Goal: Task Accomplishment & Management: Use online tool/utility

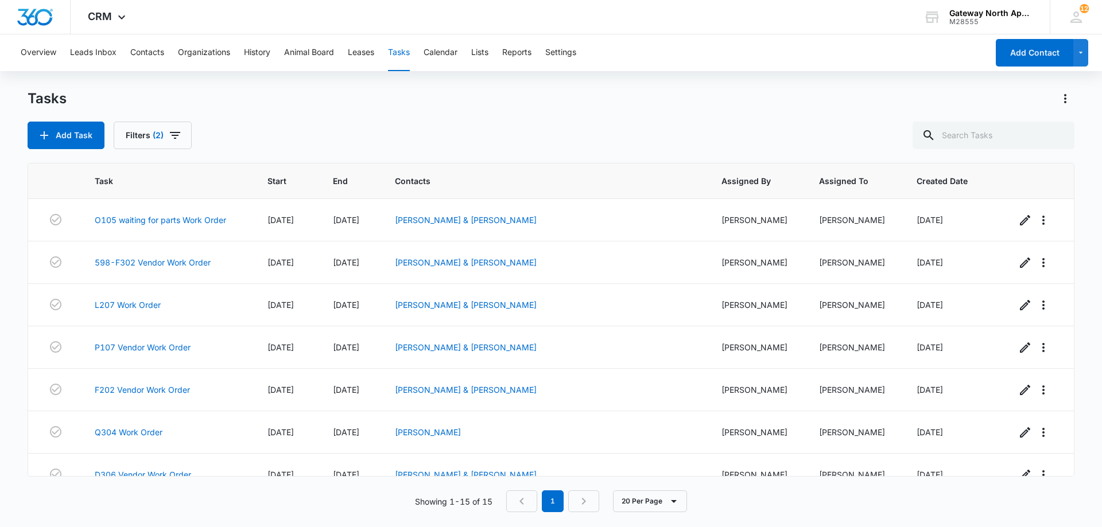
scroll to position [359, 0]
click at [169, 391] on link "F202 Vendor Work Order" at bounding box center [142, 390] width 95 height 12
click at [167, 350] on link "P107 Vendor Work Order" at bounding box center [143, 347] width 96 height 12
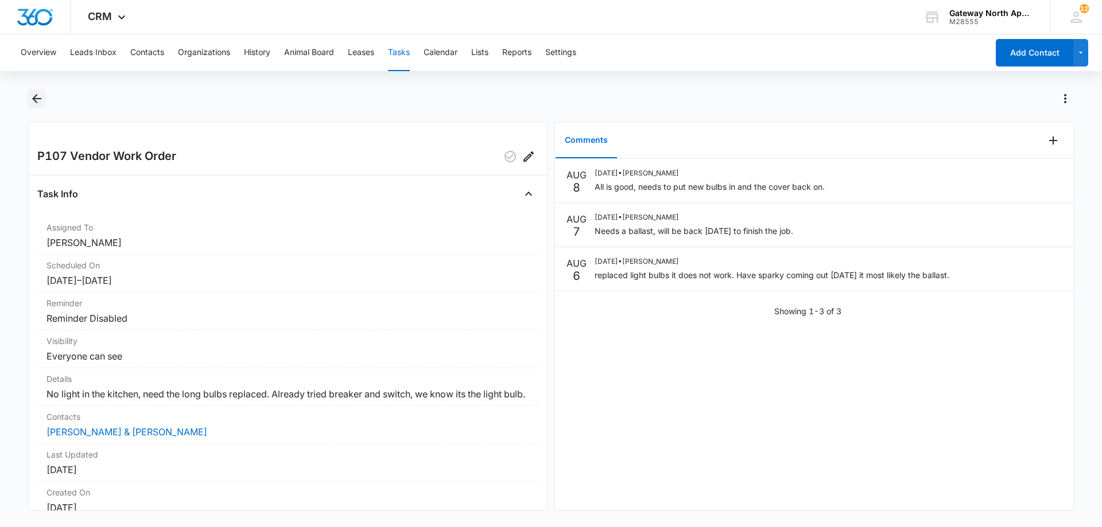
click at [38, 102] on icon "Back" at bounding box center [37, 99] width 14 height 14
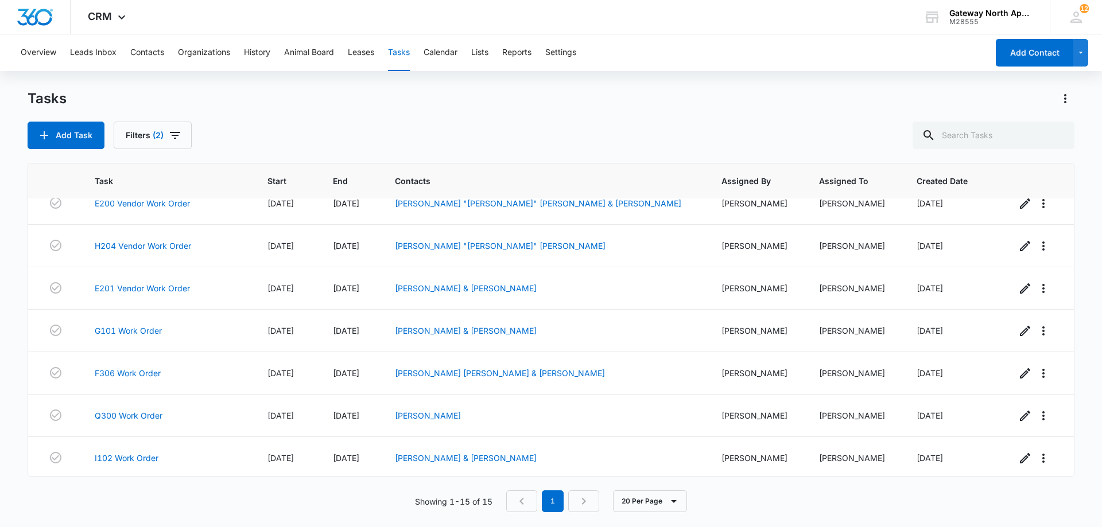
scroll to position [359, 0]
